Goal: Task Accomplishment & Management: Use online tool/utility

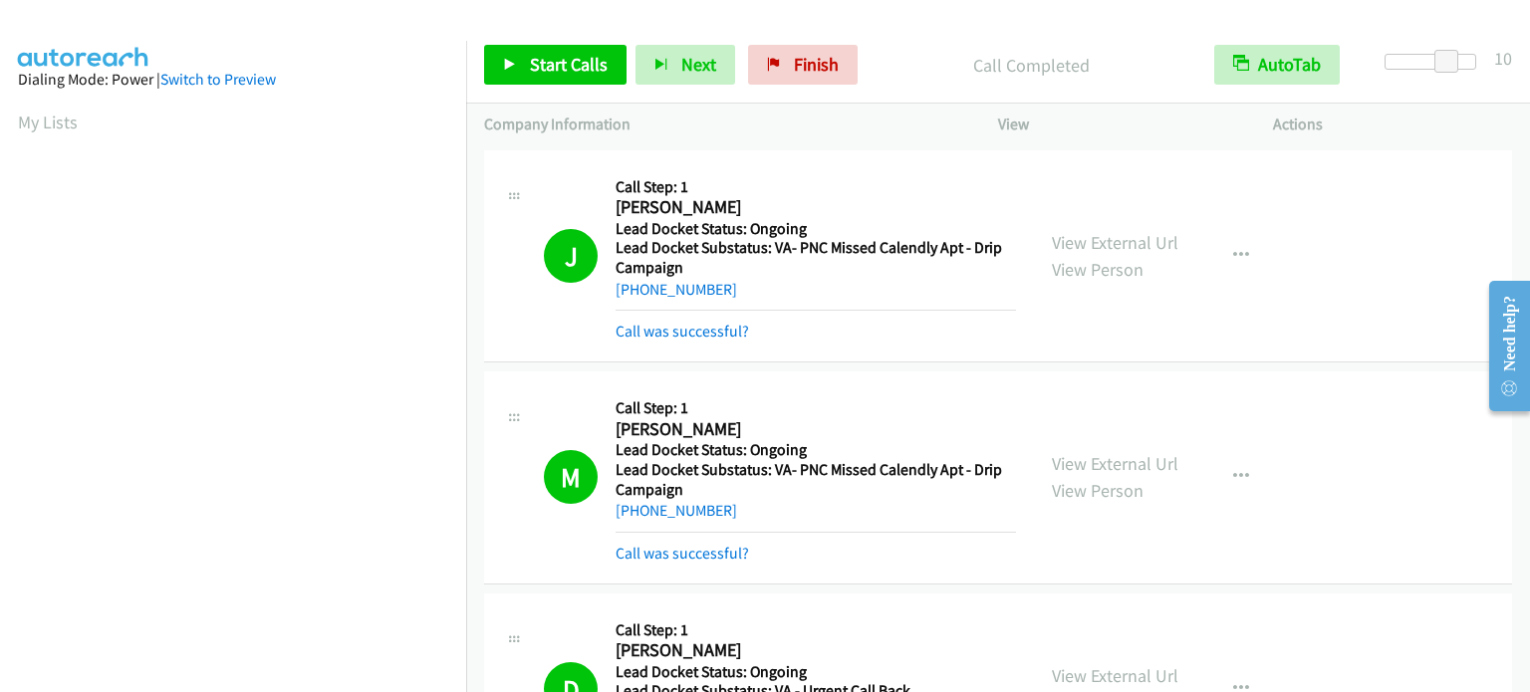
scroll to position [425, 0]
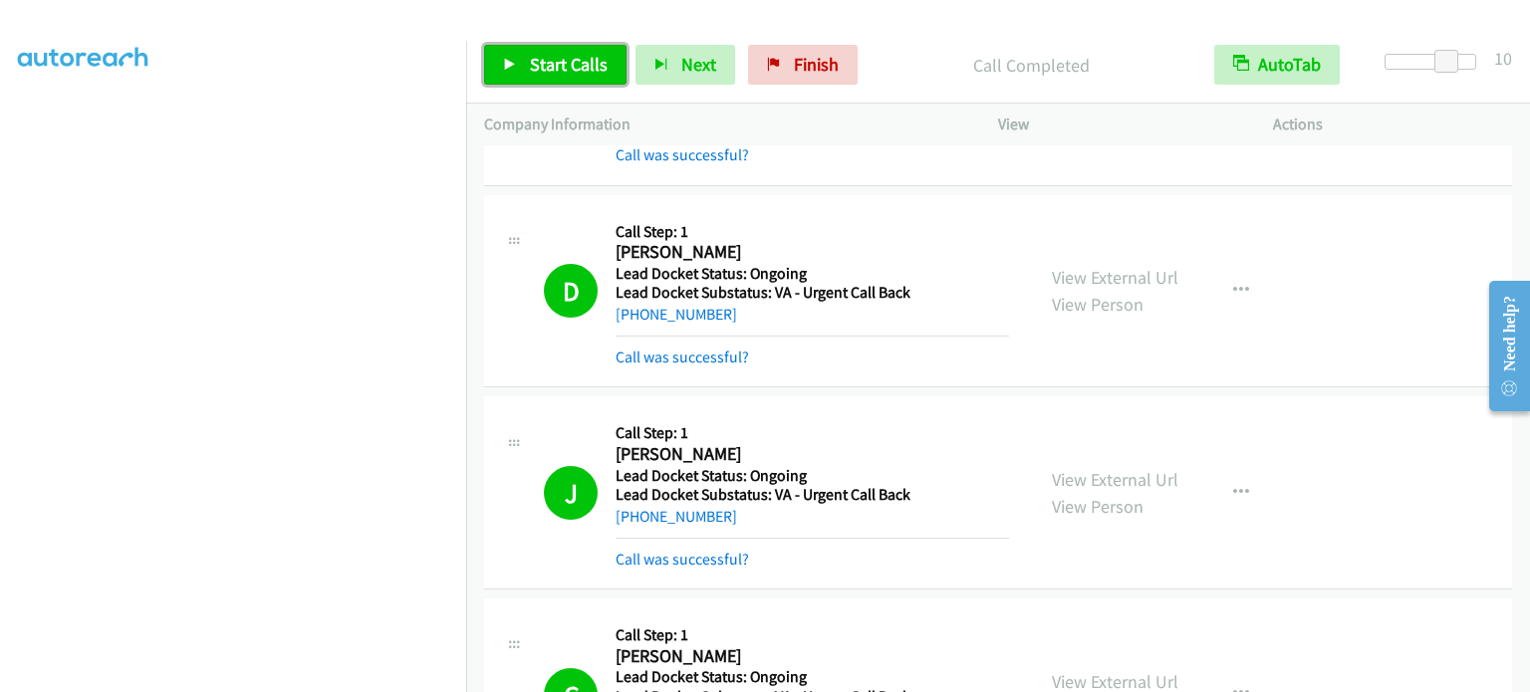
click at [550, 66] on span "Start Calls" at bounding box center [569, 64] width 78 height 23
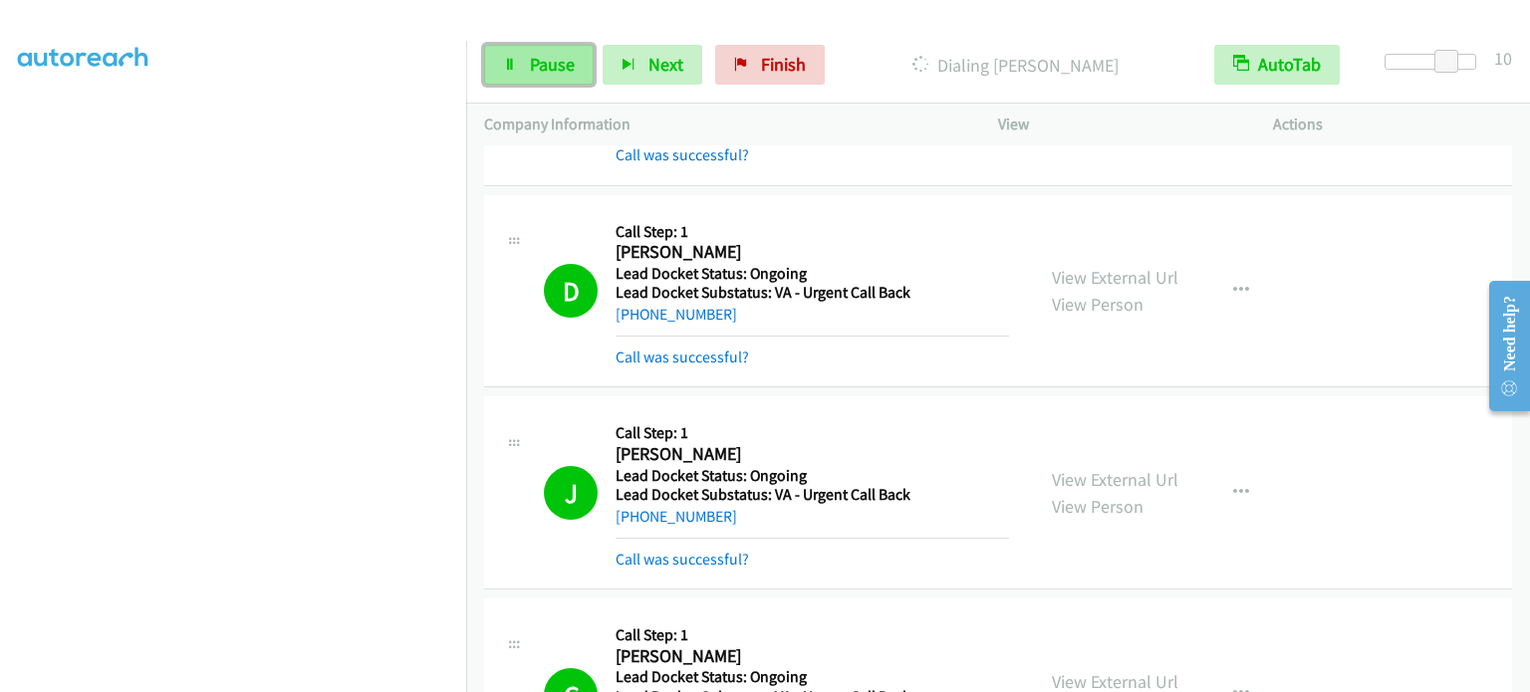
click at [544, 61] on span "Pause" at bounding box center [552, 64] width 45 height 23
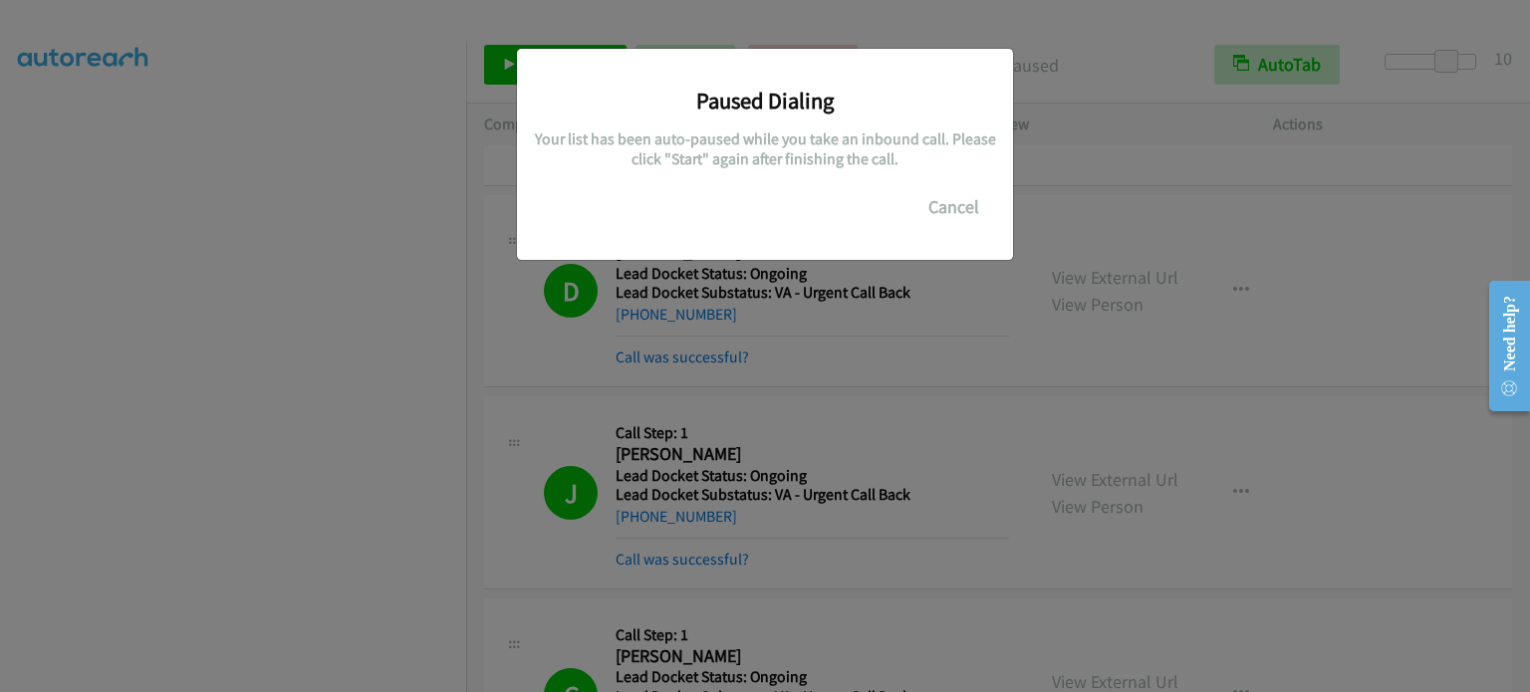
drag, startPoint x: 122, startPoint y: 486, endPoint x: 147, endPoint y: 418, distance: 72.2
click at [123, 486] on div "Paused Dialing Your list has been auto-paused while you take an inbound call. P…" at bounding box center [765, 355] width 1530 height 674
click at [830, 344] on div "Paused Dialing Your list has been auto-paused while you take an inbound call. P…" at bounding box center [765, 355] width 1530 height 674
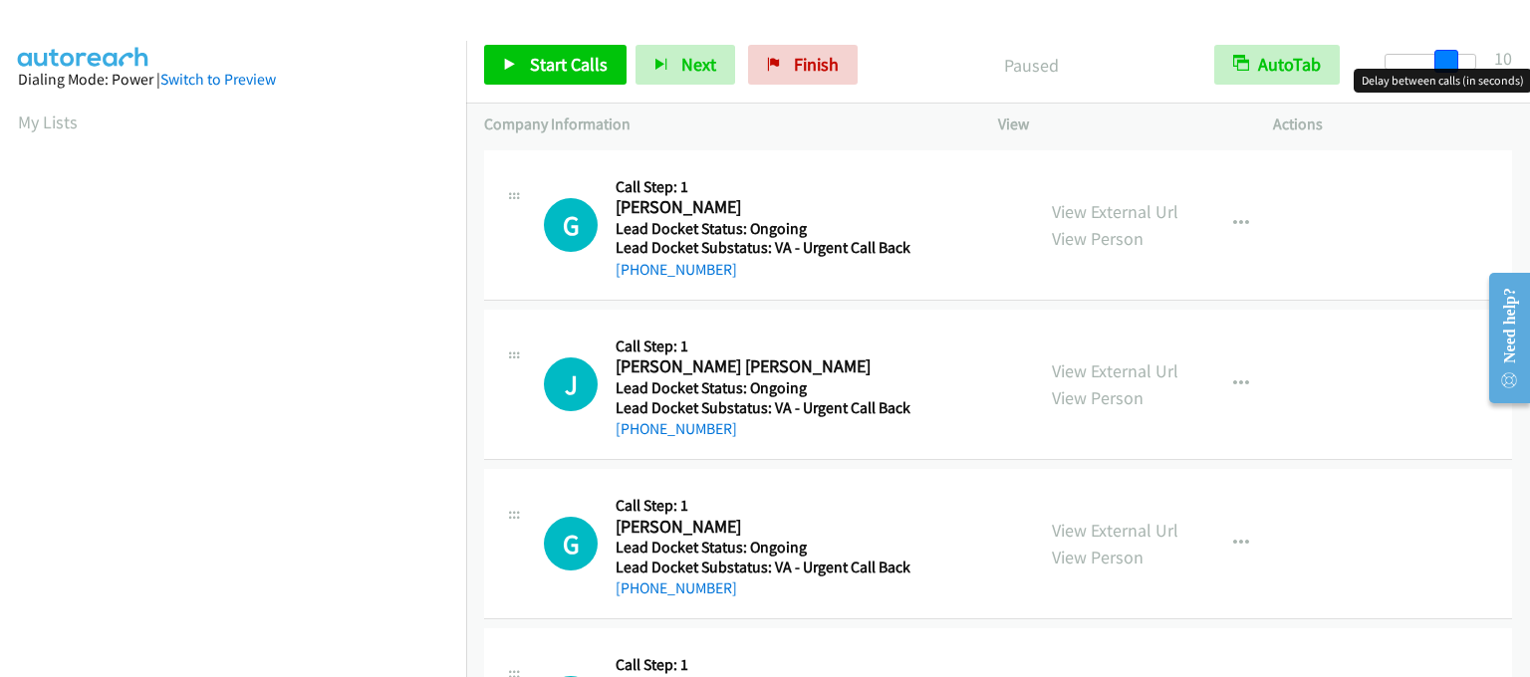
drag, startPoint x: 1395, startPoint y: 63, endPoint x: 1455, endPoint y: 65, distance: 59.8
click at [1455, 65] on span at bounding box center [1446, 62] width 24 height 24
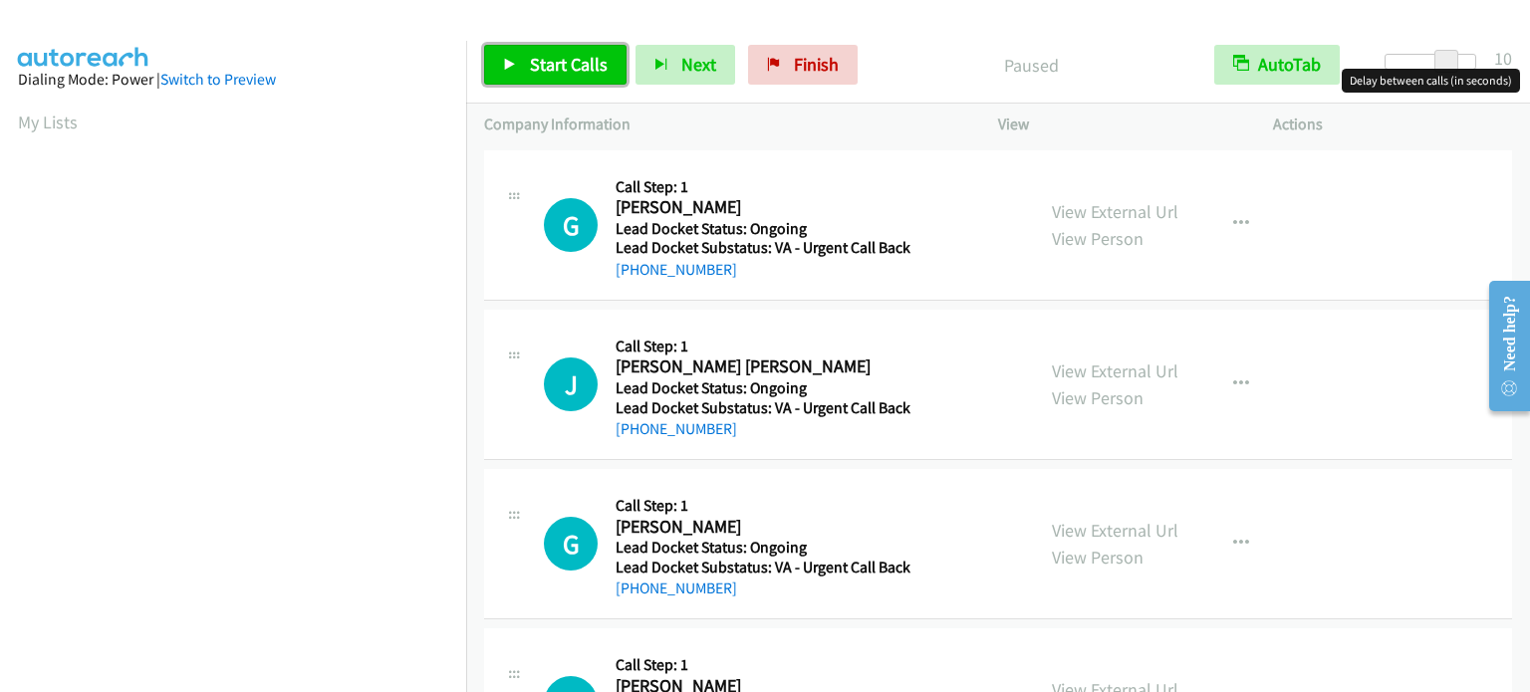
click at [589, 71] on span "Start Calls" at bounding box center [569, 64] width 78 height 23
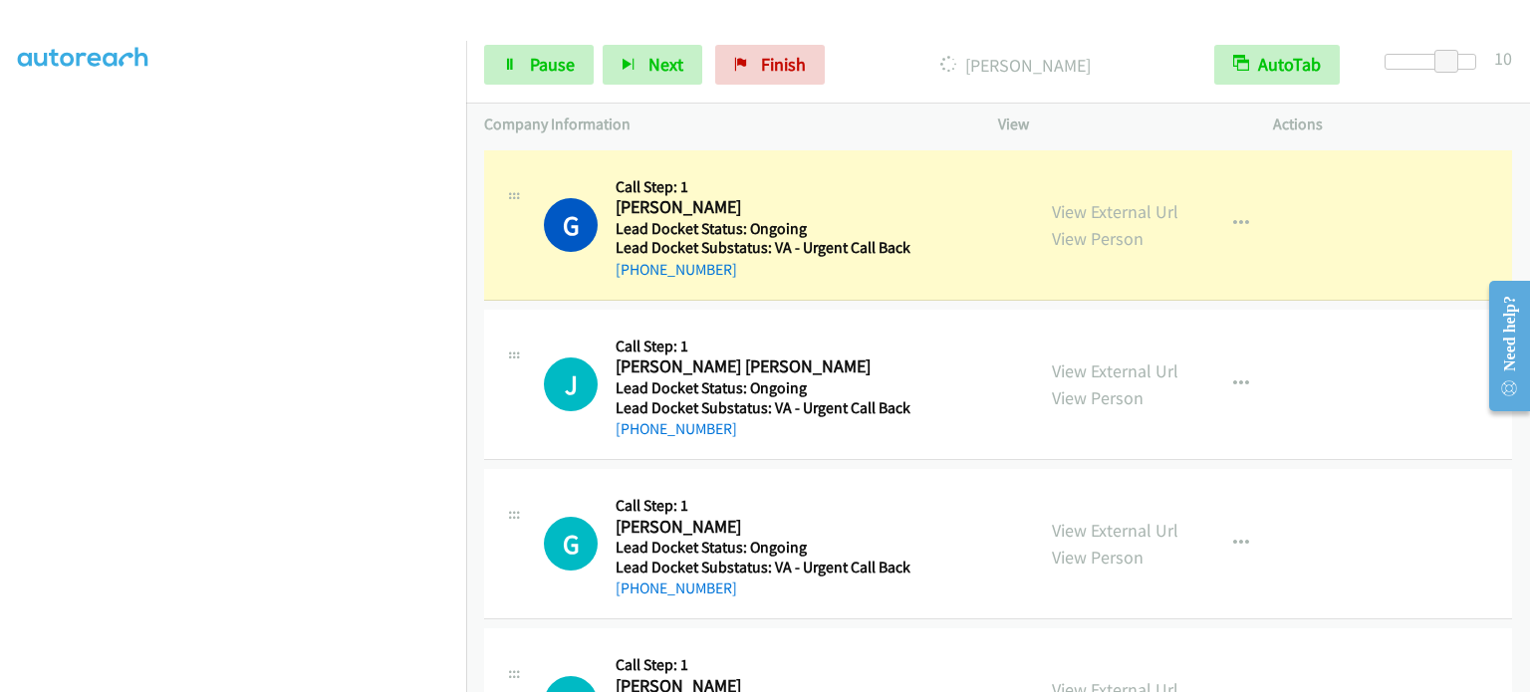
scroll to position [425, 0]
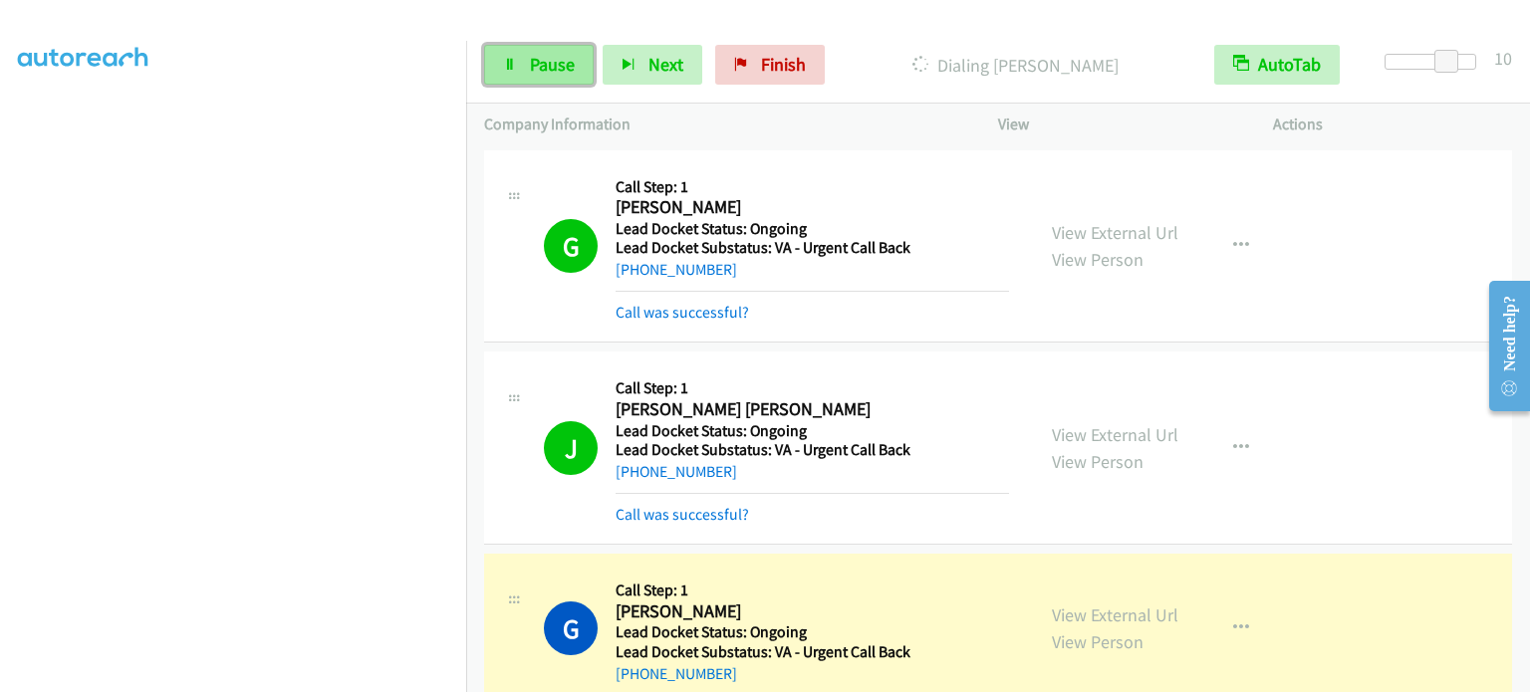
click at [519, 58] on link "Pause" at bounding box center [539, 65] width 110 height 40
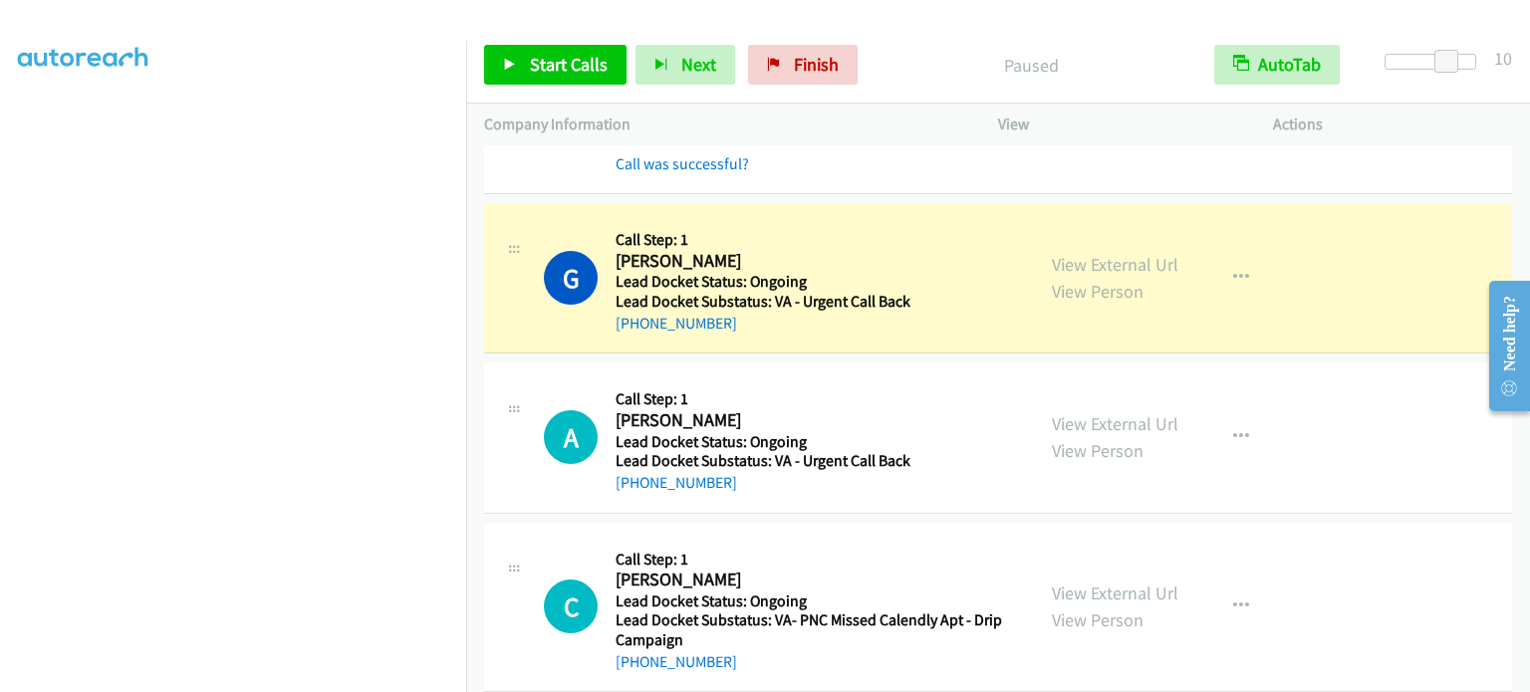
scroll to position [378, 0]
